Goal: Find contact information: Find contact information

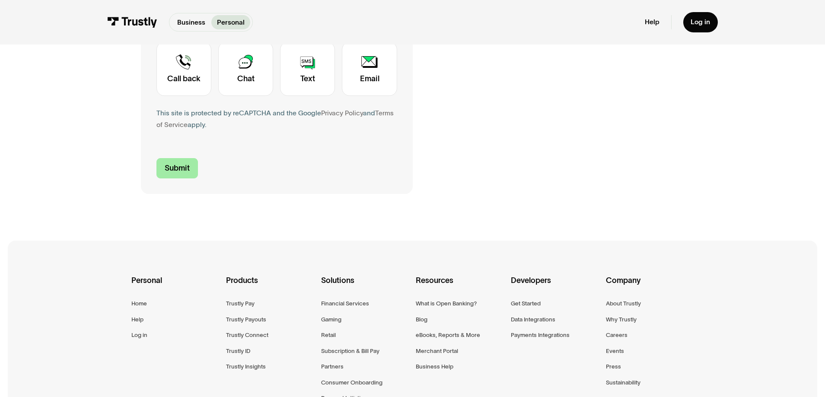
scroll to position [389, 0]
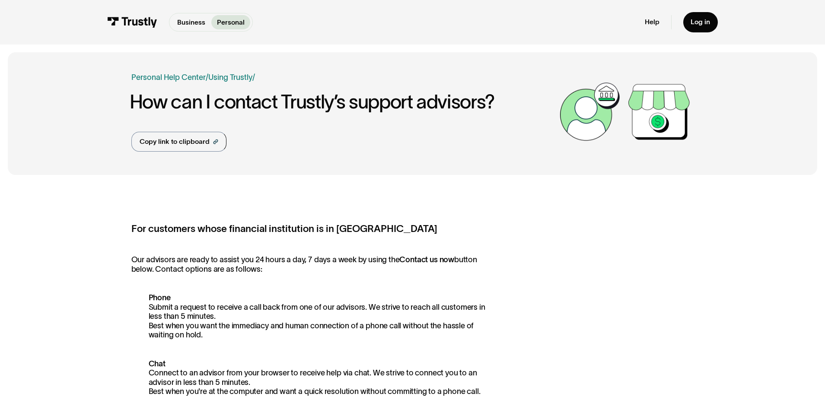
drag, startPoint x: 212, startPoint y: 262, endPoint x: 320, endPoint y: 270, distance: 108.4
click at [320, 270] on p "Our advisors are ready to assist you 24 hours a day, 7 days a week by using the…" at bounding box center [312, 264] width 362 height 19
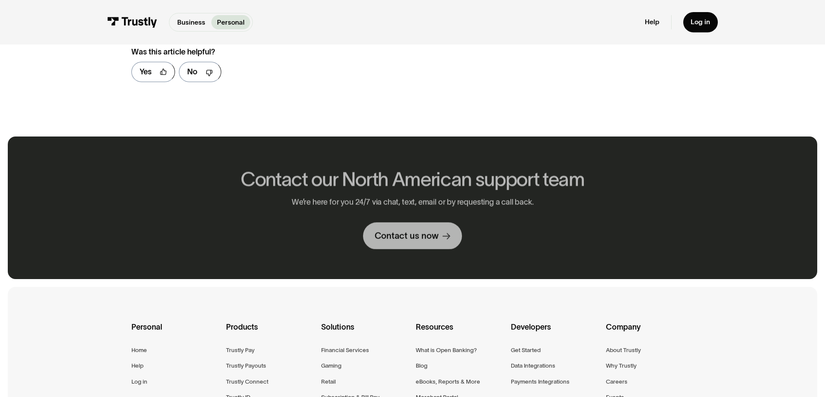
scroll to position [692, 0]
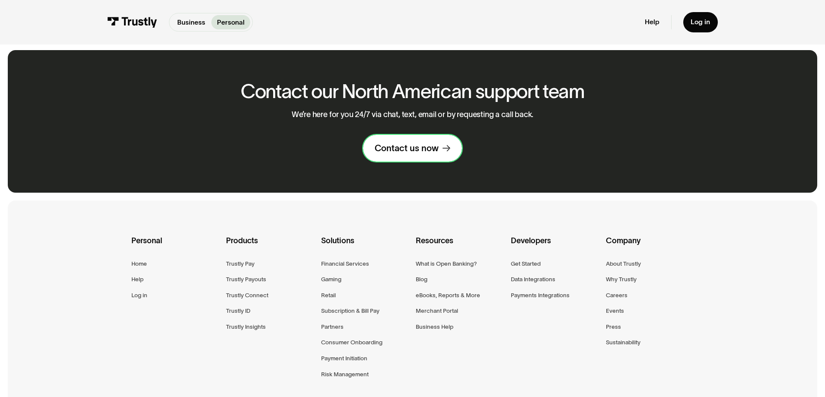
click at [435, 160] on link "Contact us now" at bounding box center [412, 148] width 99 height 27
